Goal: Feedback & Contribution: Leave review/rating

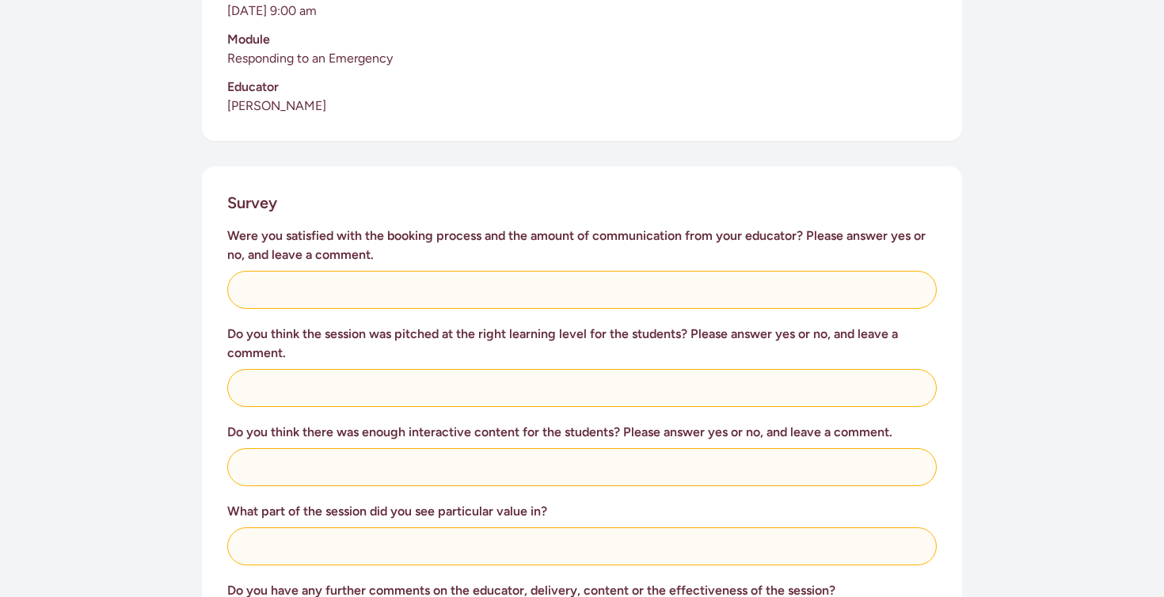
scroll to position [506, 0]
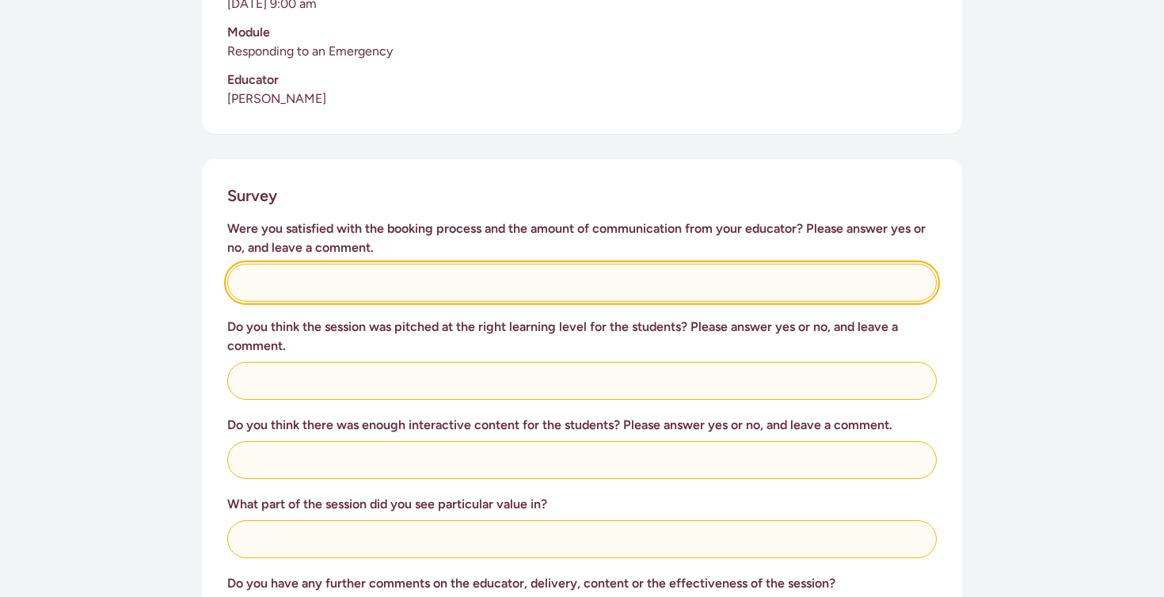
click at [388, 267] on input "text" at bounding box center [582, 283] width 710 height 38
type input "Yes"
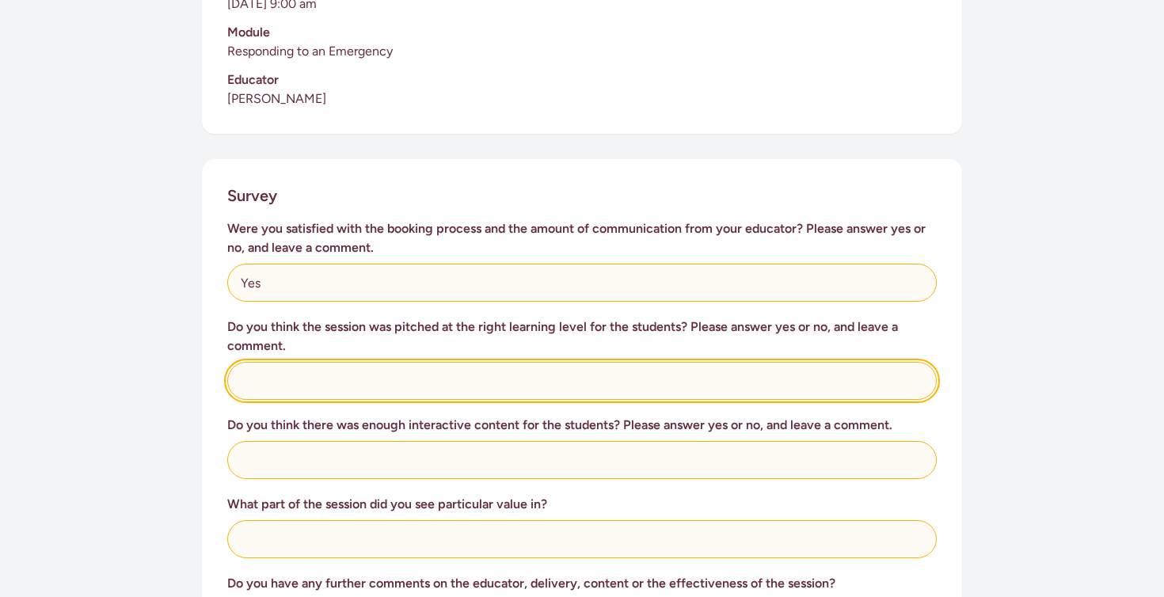
click at [373, 365] on input "text" at bounding box center [582, 381] width 710 height 38
type input "Absolutely"
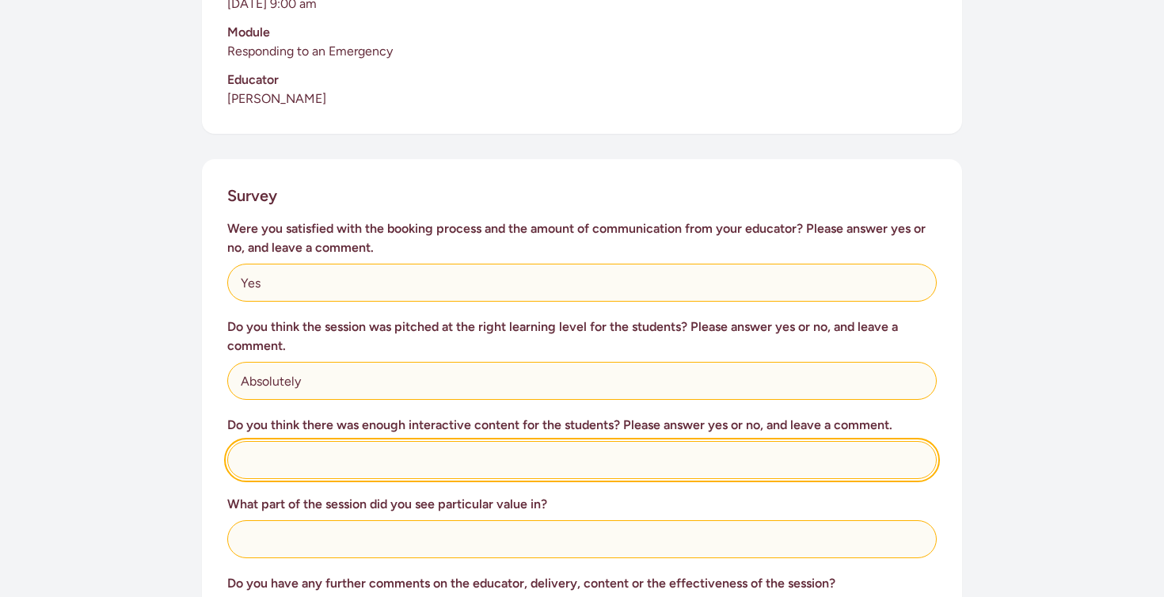
click at [352, 443] on input "text" at bounding box center [582, 460] width 710 height 38
type input "y"
type input "Yes"
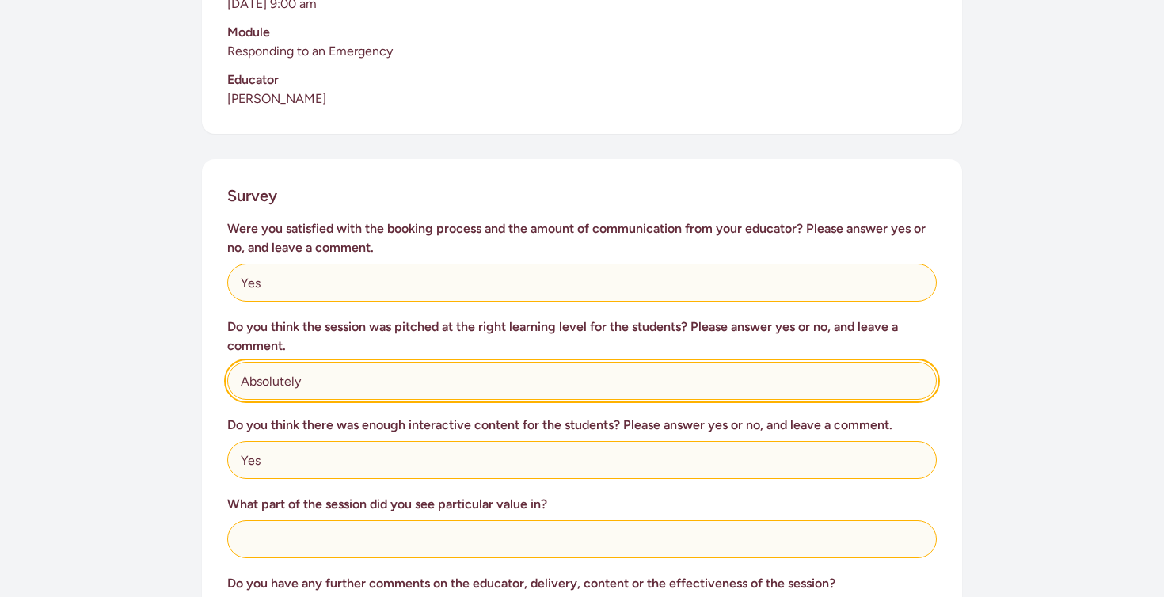
drag, startPoint x: 366, startPoint y: 361, endPoint x: 224, endPoint y: 360, distance: 141.8
click at [223, 360] on div "Survey Were you satisfied with the booking process and the amount of communicat…" at bounding box center [582, 603] width 760 height 889
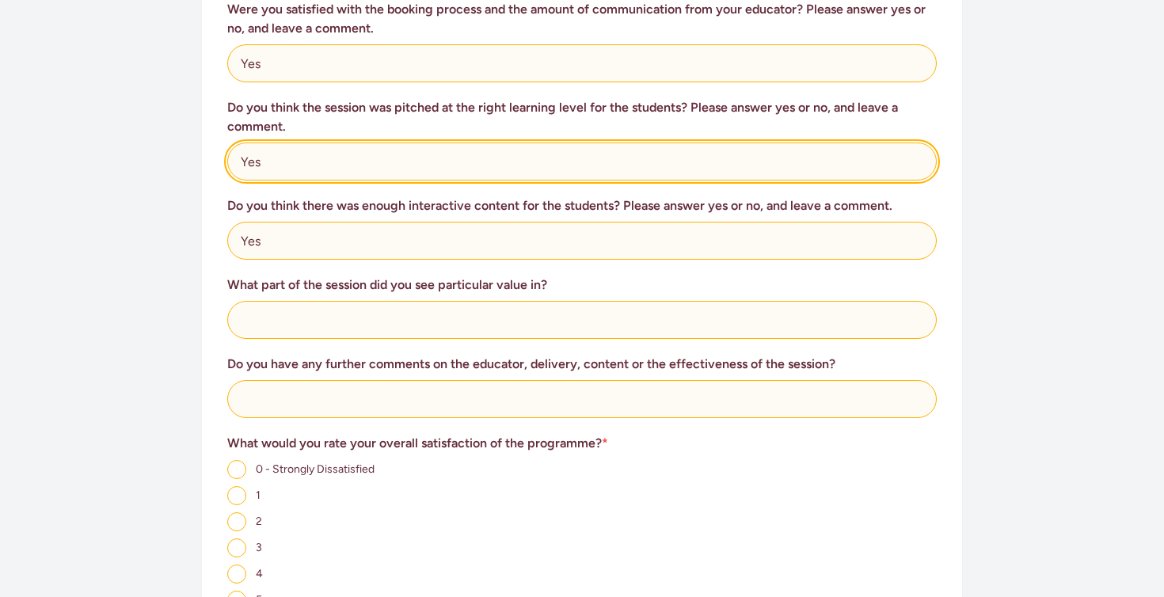
scroll to position [739, 0]
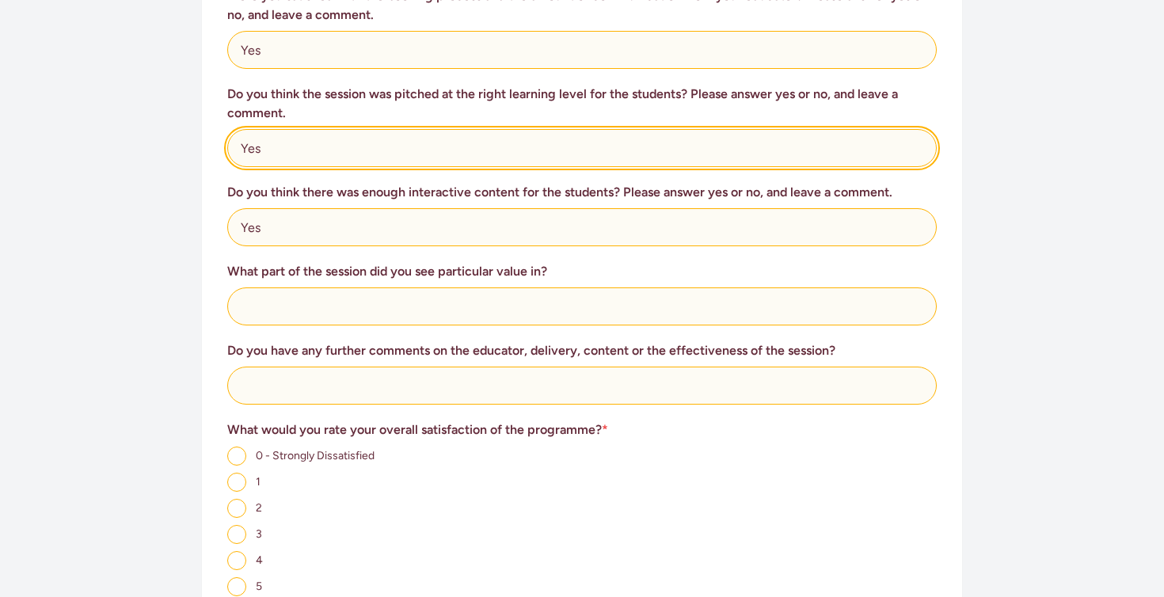
type input "Yes"
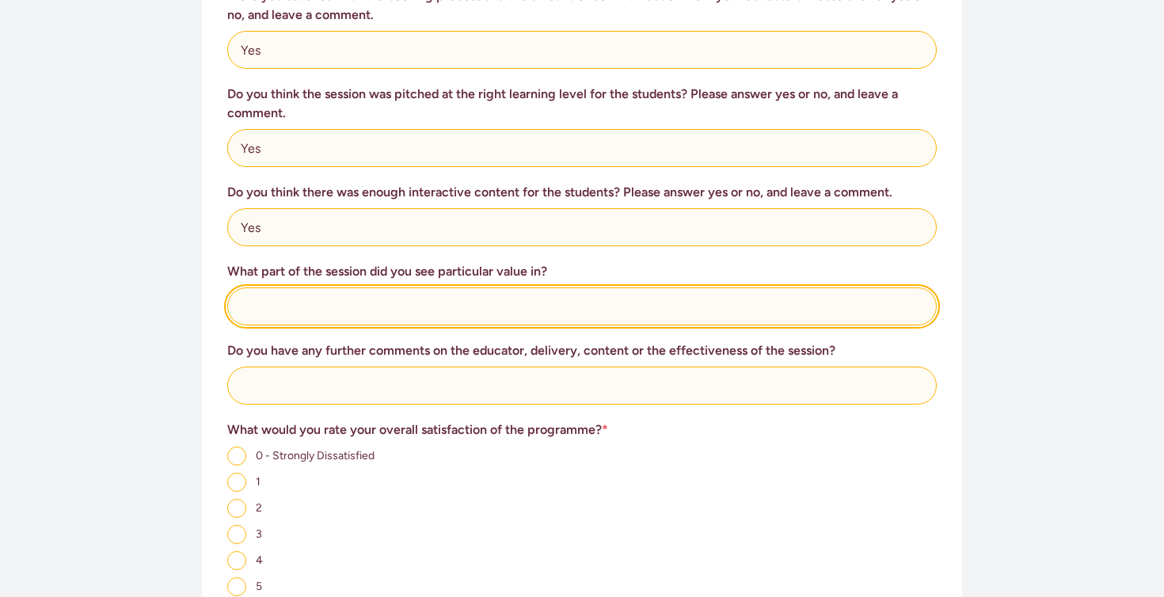
click at [325, 301] on input "text" at bounding box center [582, 306] width 710 height 38
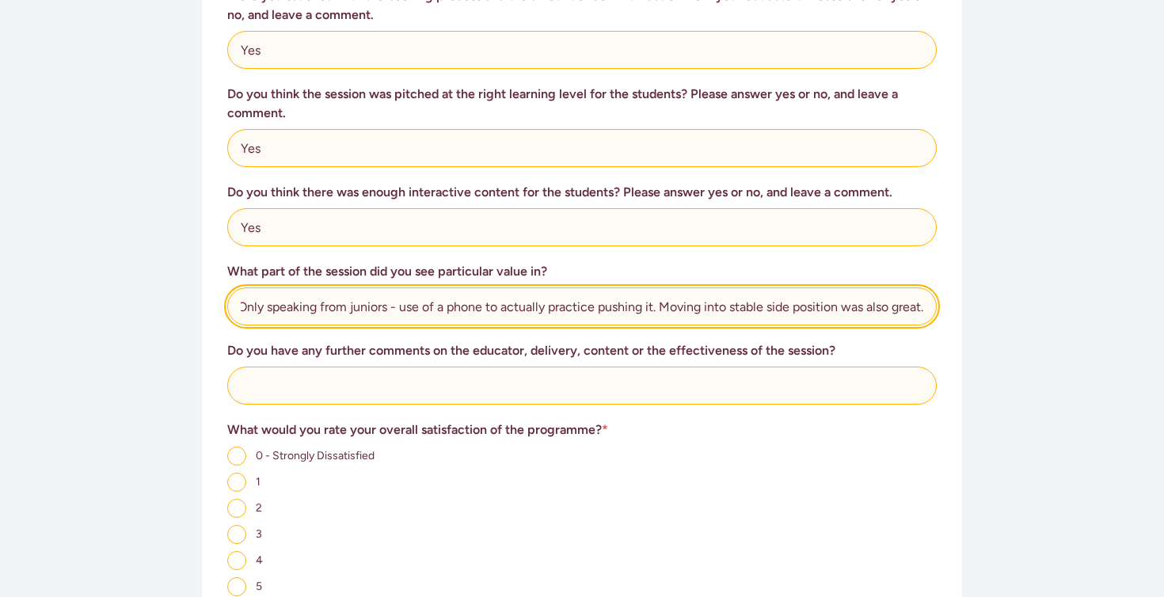
scroll to position [0, 10]
type input "Only speaking from juniors - use of a phone to actually practice pushing it. Mo…"
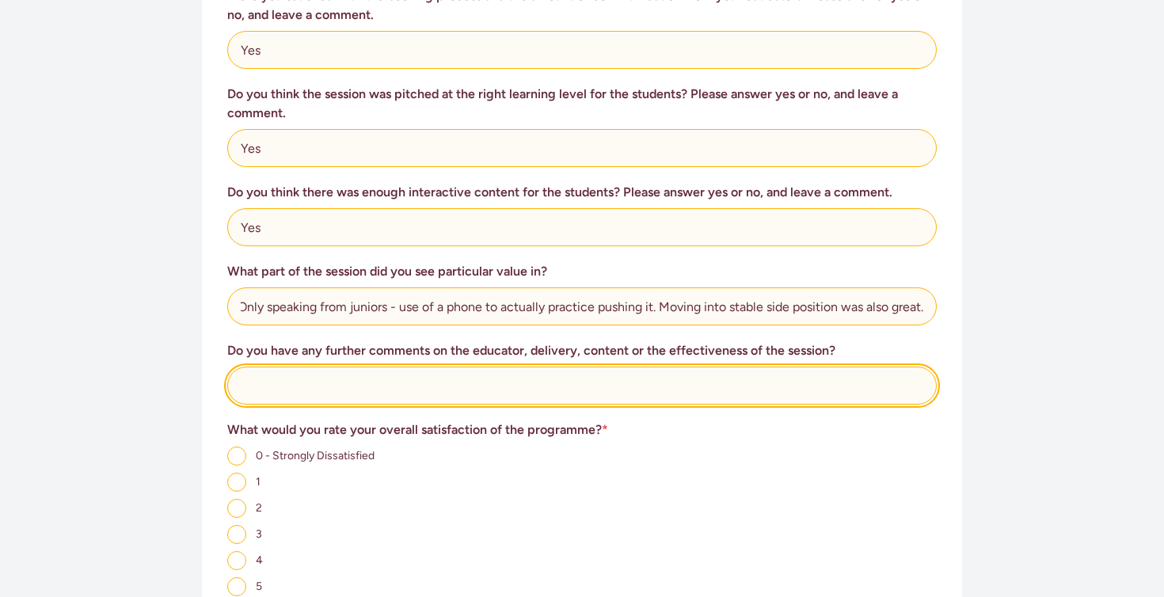
click at [332, 367] on input "text" at bounding box center [582, 386] width 710 height 38
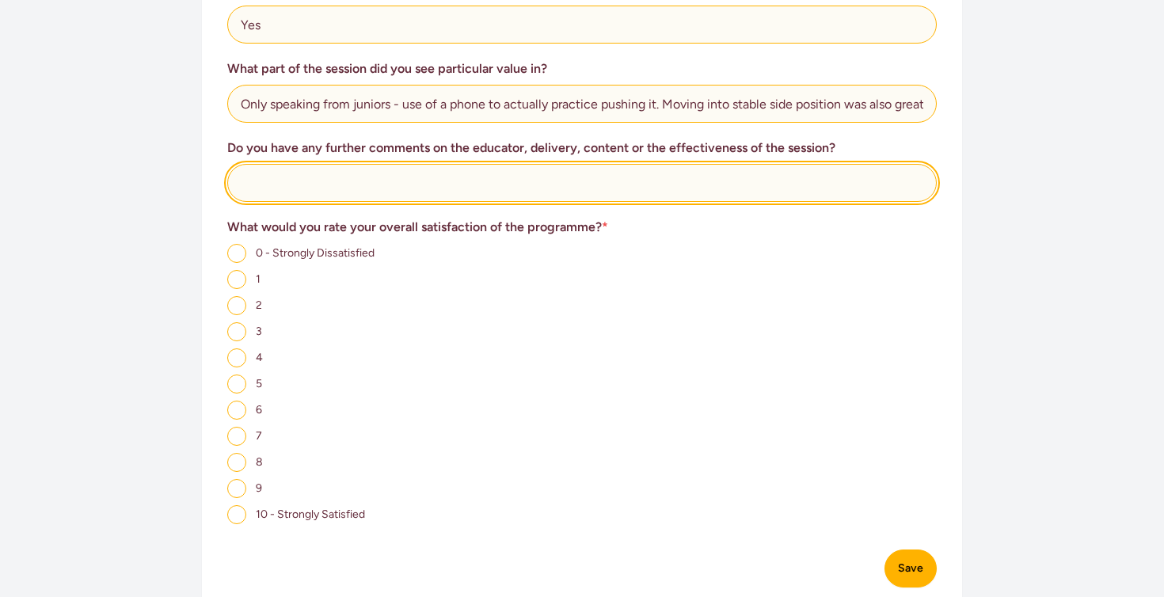
scroll to position [945, 0]
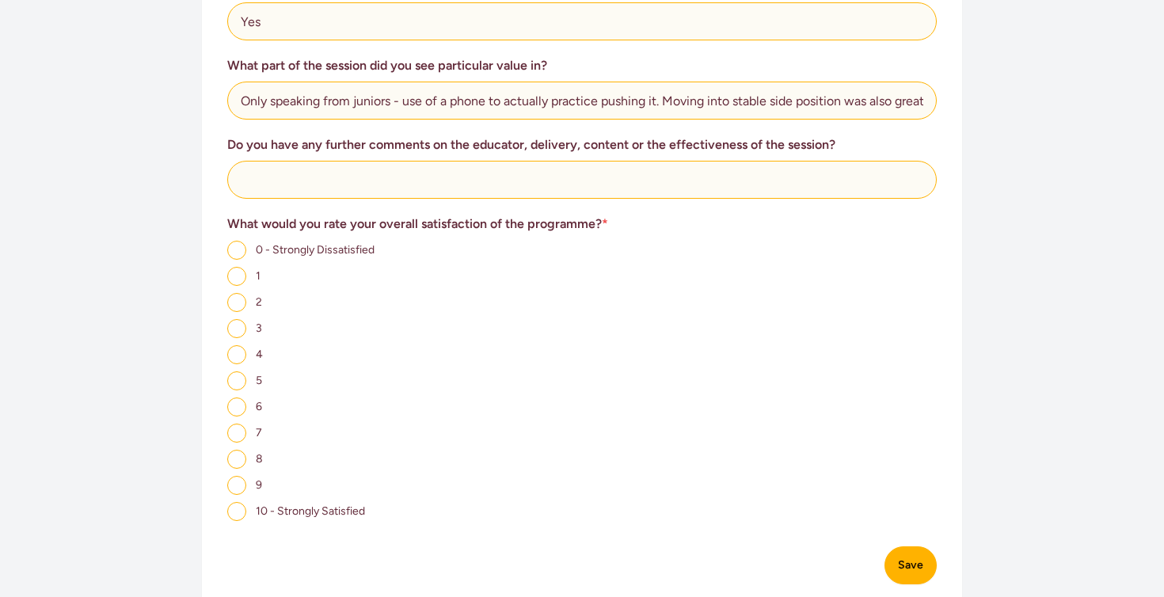
click at [237, 502] on input "10 - Strongly Satisfied" at bounding box center [236, 511] width 19 height 19
radio input "true"
click at [890, 546] on button "Save" at bounding box center [911, 565] width 52 height 38
